Goal: Book appointment/travel/reservation

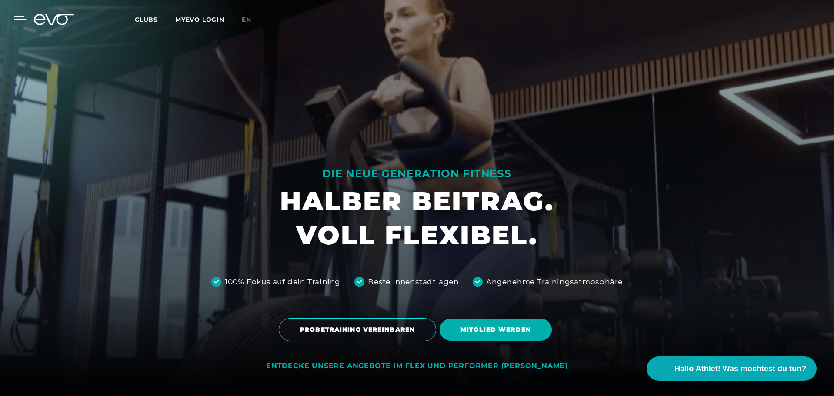
click at [18, 23] on icon at bounding box center [20, 19] width 12 height 7
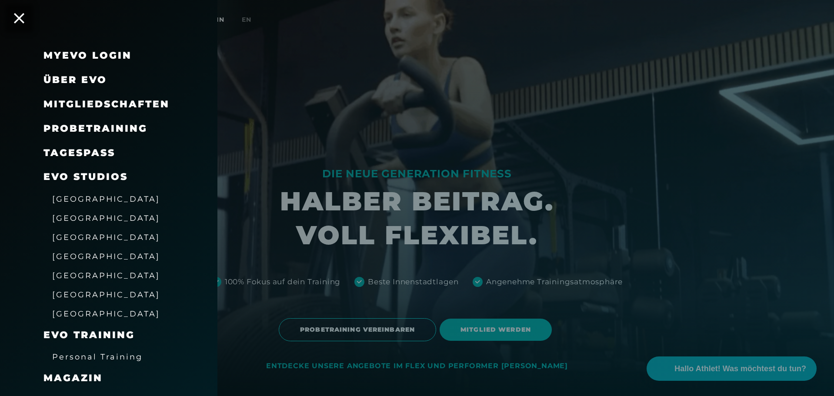
click at [71, 53] on link "MyEVO Login" at bounding box center [87, 56] width 88 height 12
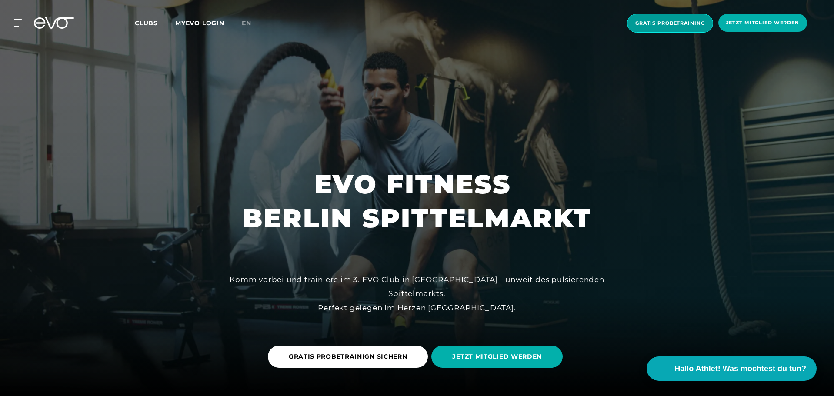
click at [702, 22] on span "Gratis Probetraining" at bounding box center [670, 23] width 70 height 7
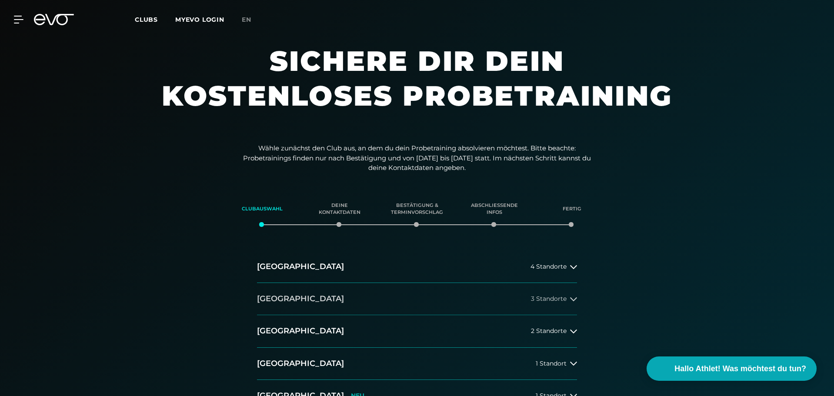
click at [315, 299] on button "Berlin 3 Standorte" at bounding box center [417, 299] width 320 height 32
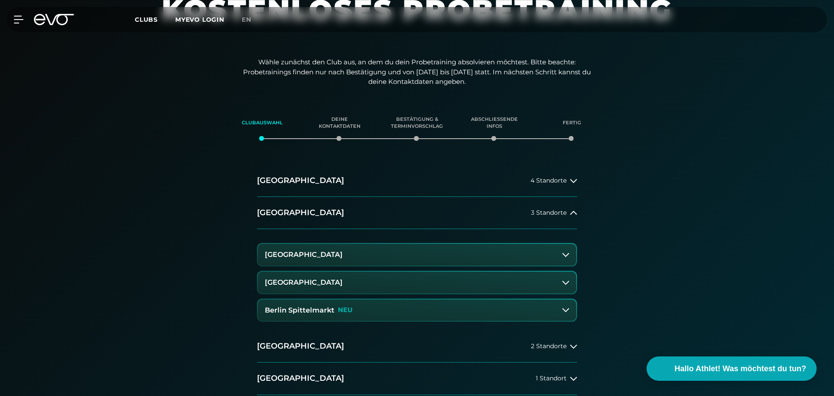
scroll to position [130, 0]
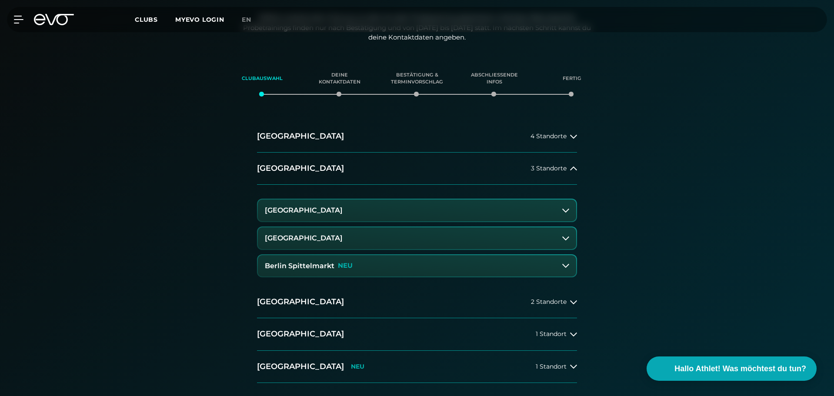
click at [330, 266] on h3 "Berlin Spittelmarkt" at bounding box center [300, 266] width 70 height 8
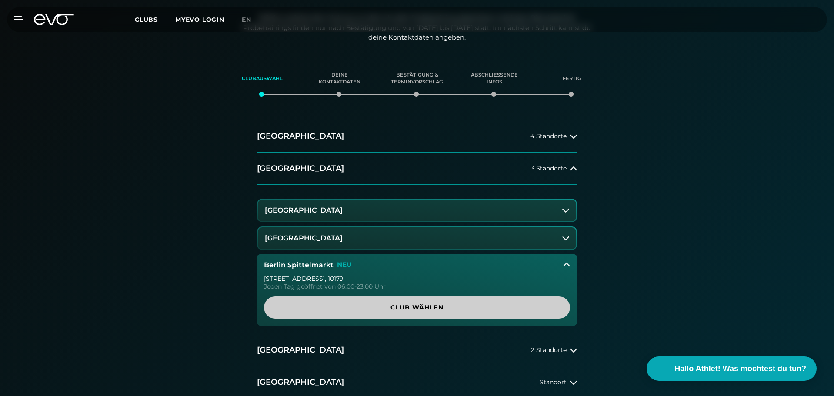
click at [422, 309] on span "Club wählen" at bounding box center [417, 307] width 264 height 9
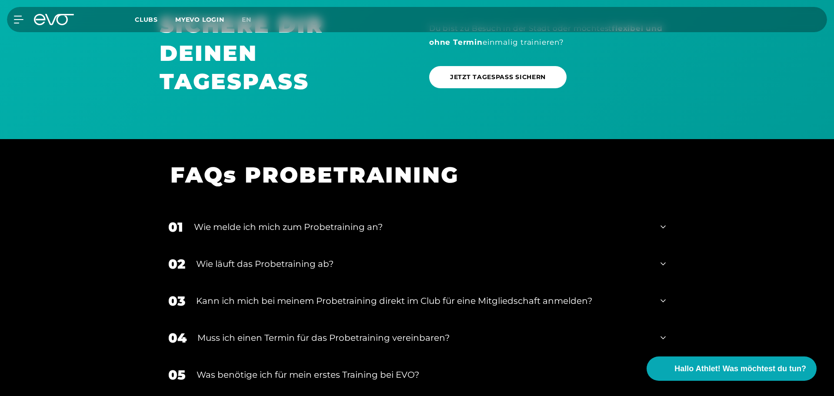
scroll to position [714, 0]
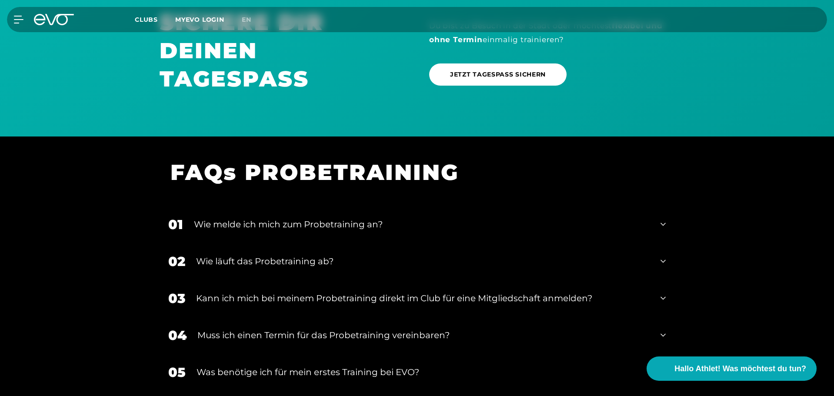
click at [350, 220] on div "Wie melde ich mich zum Probetraining an?" at bounding box center [422, 224] width 456 height 13
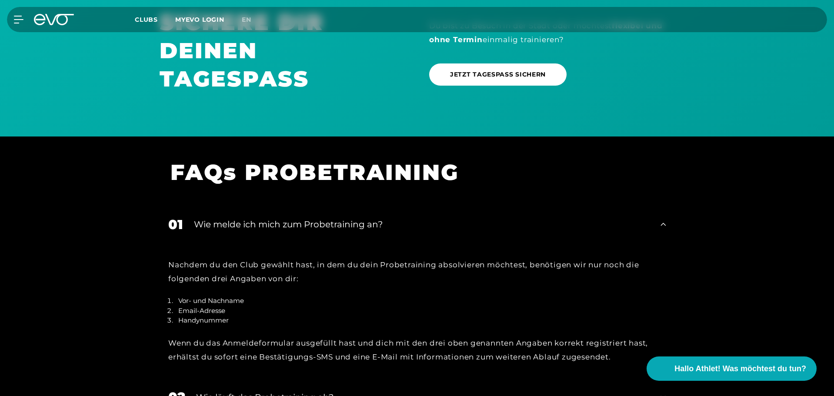
click at [347, 218] on div "Wie melde ich mich zum Probetraining an?" at bounding box center [422, 224] width 456 height 13
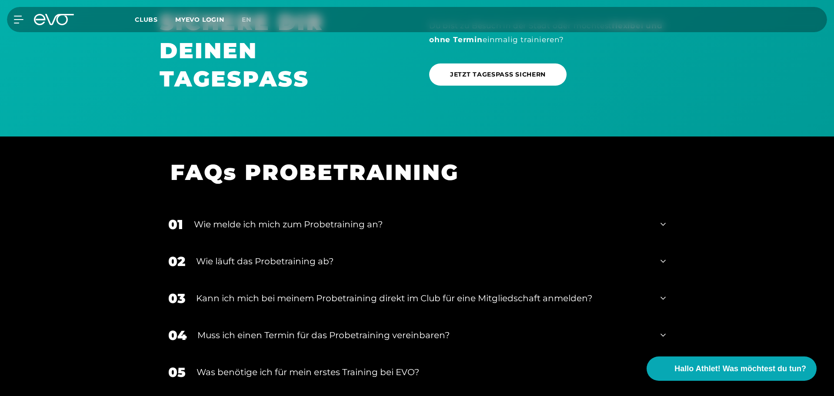
click at [313, 259] on div "Wie läuft das Probetraining ab?" at bounding box center [422, 261] width 453 height 13
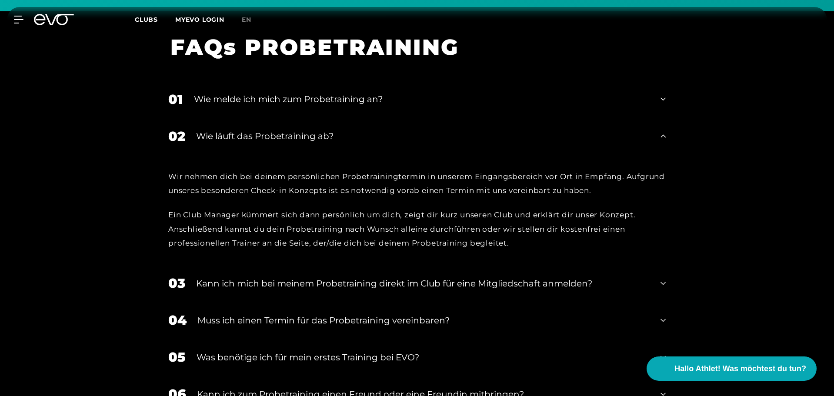
scroll to position [845, 0]
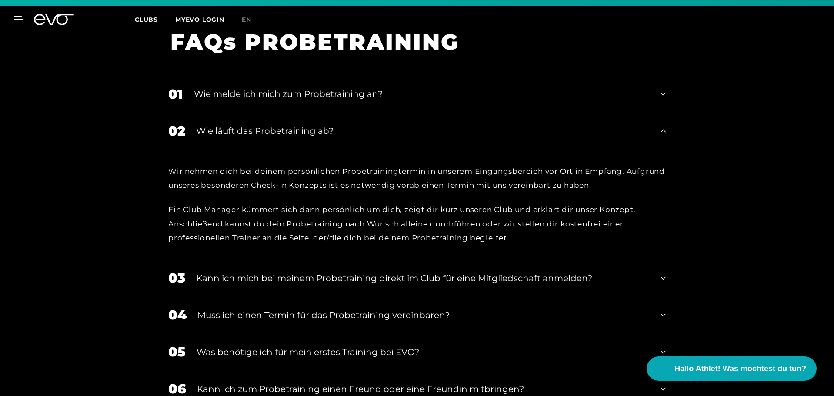
click at [326, 132] on div "Wie läuft das Probetraining ab?" at bounding box center [422, 130] width 453 height 13
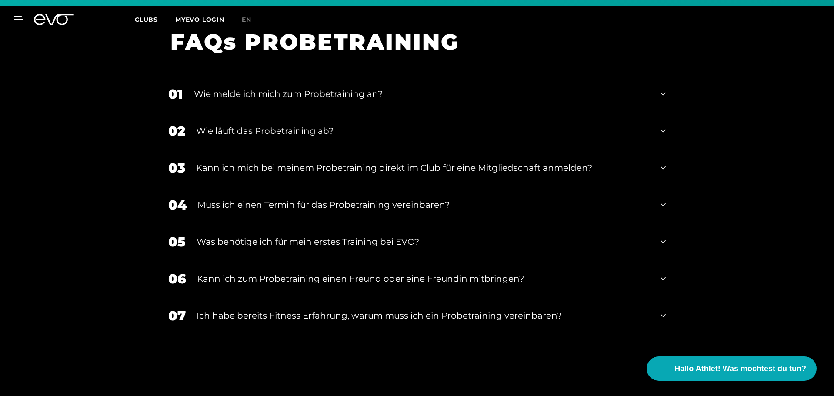
click at [349, 208] on div "Muss ich einen Termin für das Probetraining vereinbaren?" at bounding box center [423, 204] width 452 height 13
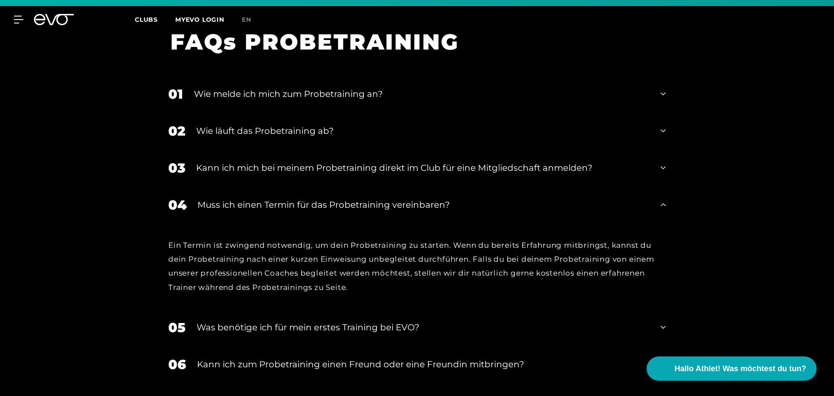
click at [354, 203] on div "Muss ich einen Termin für das Probetraining vereinbaren?" at bounding box center [423, 204] width 452 height 13
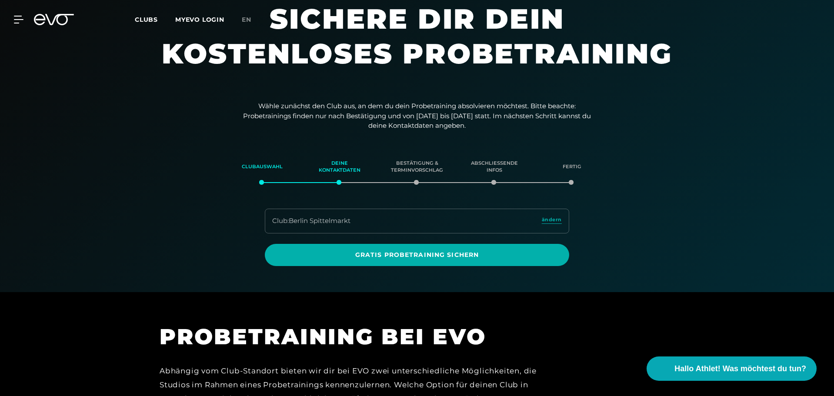
scroll to position [0, 0]
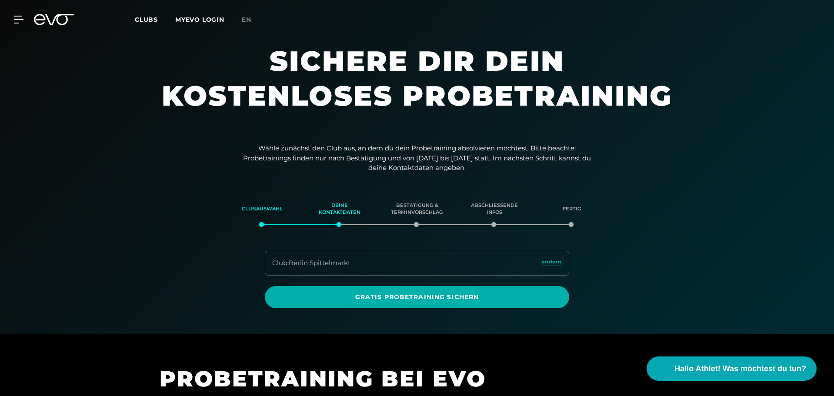
click at [150, 20] on span "Clubs" at bounding box center [146, 20] width 23 height 8
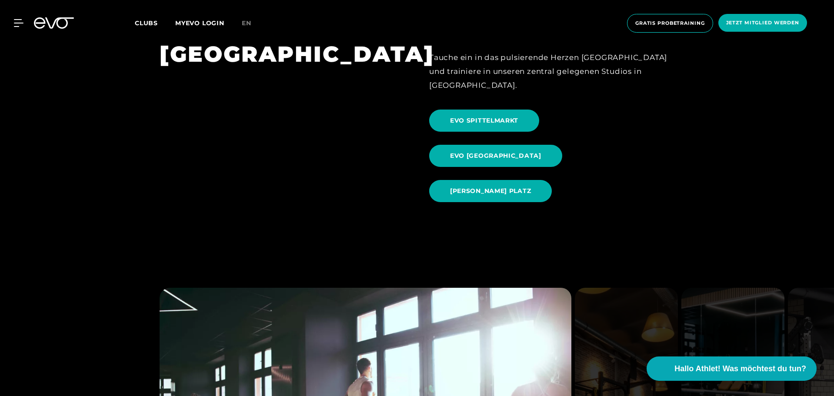
scroll to position [1000, 0]
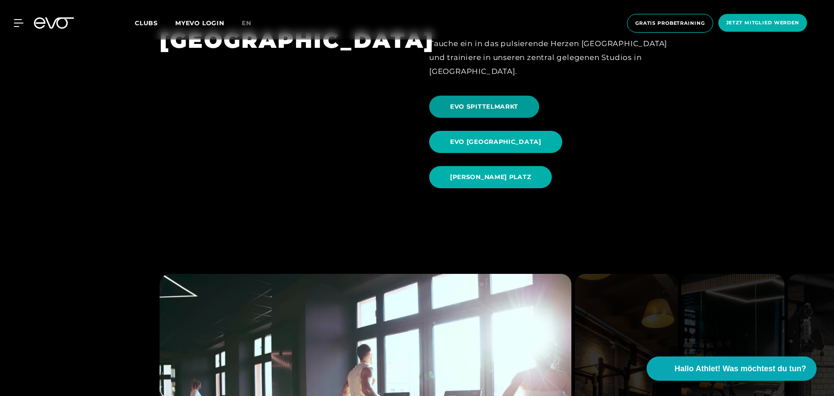
click at [504, 96] on span "EVO SPITTELMARKT" at bounding box center [484, 107] width 110 height 22
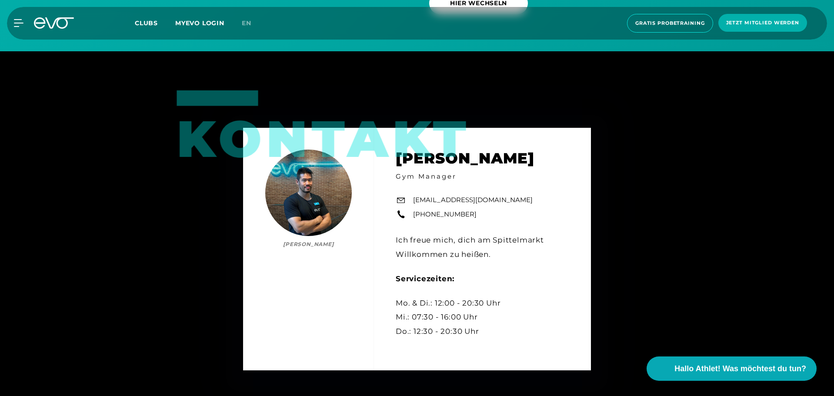
scroll to position [3173, 0]
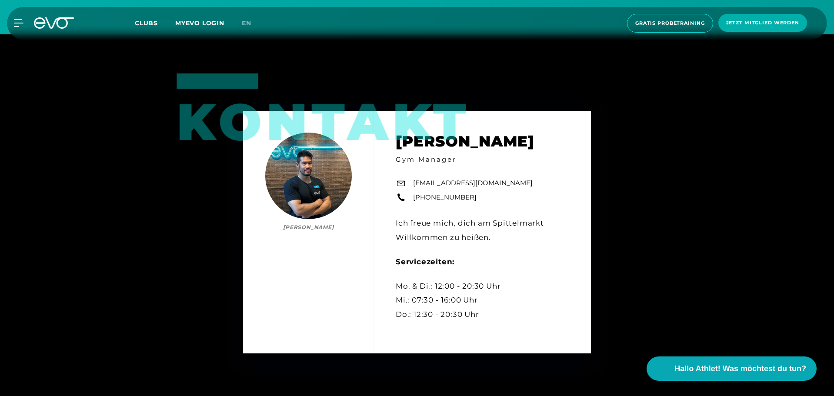
click at [614, 262] on div "Kontakt Duc Hien Ma Duc Hien Ma Gym Manager spittelmarkt@evofitness.de +49 172 …" at bounding box center [417, 232] width 834 height 396
